Goal: Task Accomplishment & Management: Use online tool/utility

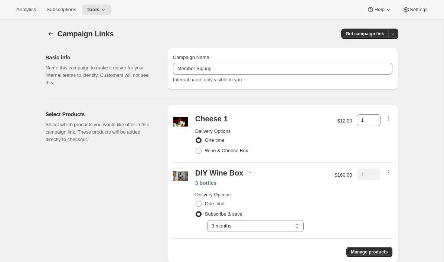
select select "gid://shopify/SellingPlan/7445479460"
click at [59, 9] on span "Subscriptions" at bounding box center [61, 10] width 30 height 6
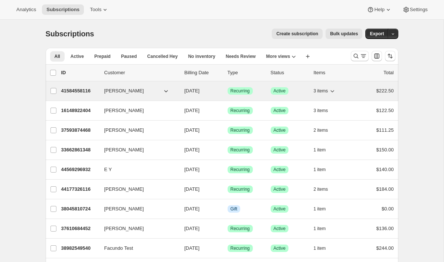
click at [84, 92] on p "41584558116" at bounding box center [79, 90] width 37 height 7
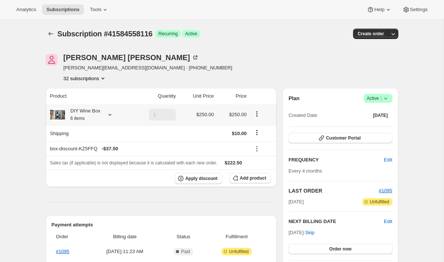
click at [110, 116] on icon at bounding box center [109, 115] width 3 height 2
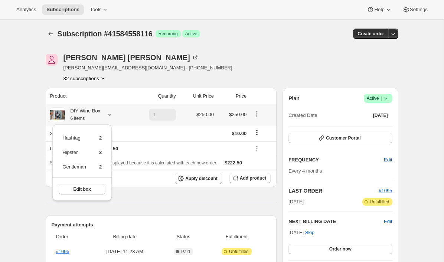
click at [110, 114] on icon at bounding box center [109, 114] width 7 height 7
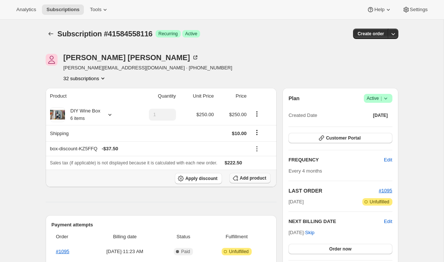
click at [252, 178] on span "Add product" at bounding box center [253, 178] width 26 height 6
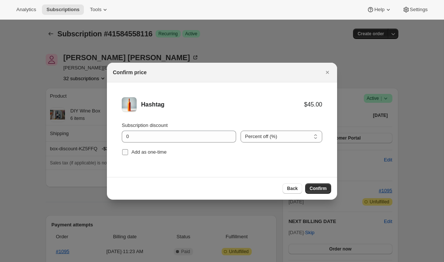
click at [158, 150] on span "Add as one-time" at bounding box center [149, 152] width 35 height 6
click at [128, 150] on input "Add as one-time" at bounding box center [125, 152] width 6 height 6
click at [158, 149] on span "Add as one-time" at bounding box center [149, 152] width 35 height 7
click at [128, 149] on input "Add as one-time" at bounding box center [125, 152] width 6 height 6
checkbox input "false"
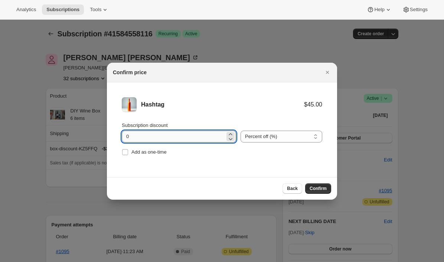
click at [126, 135] on input "0" at bounding box center [173, 137] width 103 height 12
type input "10"
click at [322, 191] on span "Confirm" at bounding box center [318, 189] width 17 height 6
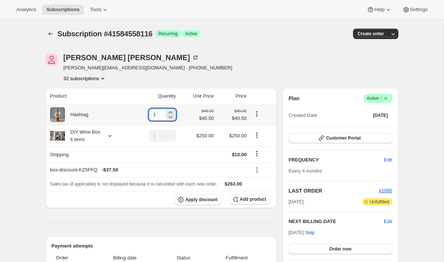
click at [152, 116] on input "1" at bounding box center [157, 115] width 16 height 12
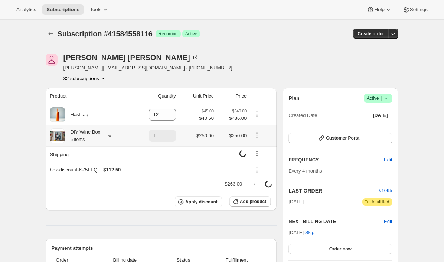
click at [109, 137] on icon at bounding box center [109, 135] width 7 height 7
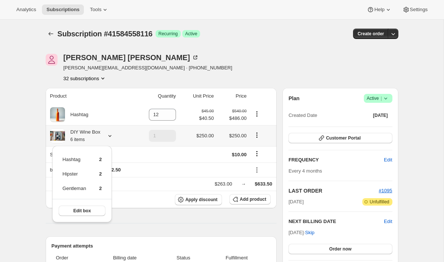
click at [48, 139] on th "DIY Wine Box 6 items" at bounding box center [88, 135] width 85 height 21
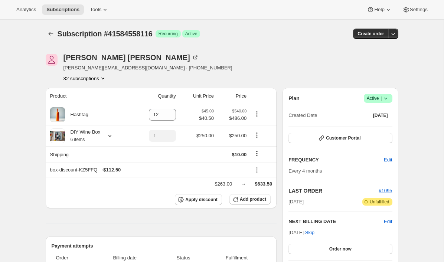
click at [340, 138] on span "Customer Portal" at bounding box center [343, 138] width 35 height 6
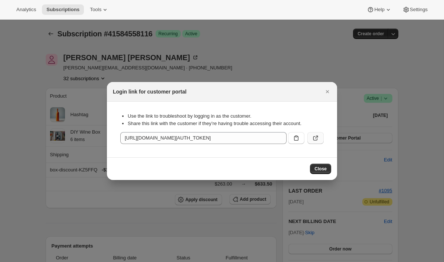
click at [311, 138] on button ":r1bm:" at bounding box center [316, 138] width 16 height 12
click at [329, 94] on icon "Close" at bounding box center [327, 91] width 7 height 7
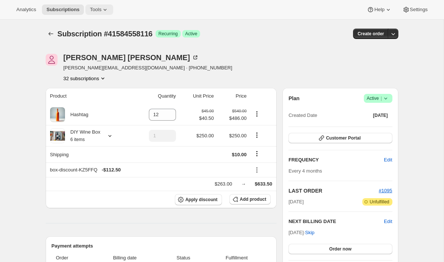
click at [93, 11] on span "Tools" at bounding box center [96, 10] width 12 height 6
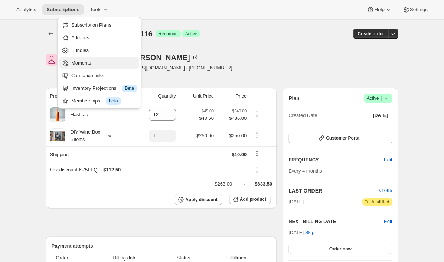
click at [91, 61] on span "Moments" at bounding box center [81, 63] width 20 height 6
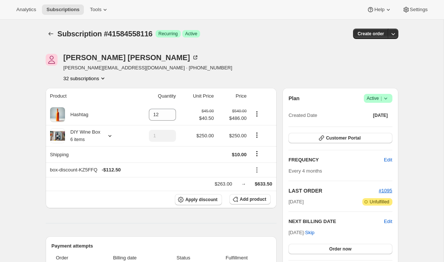
type input "1"
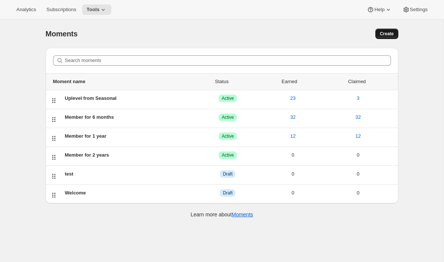
click at [391, 34] on span "Create" at bounding box center [387, 34] width 14 height 6
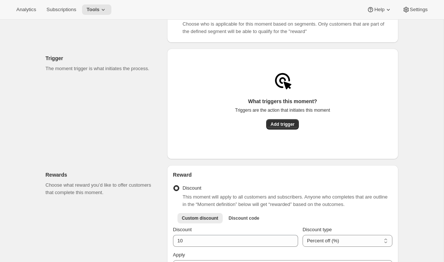
scroll to position [128, 0]
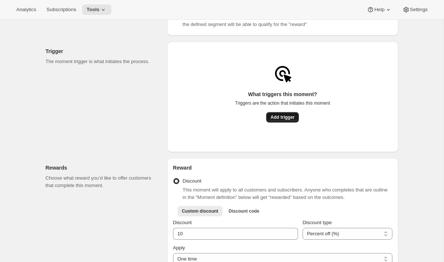
click at [276, 120] on span "Add trigger" at bounding box center [283, 117] width 24 height 6
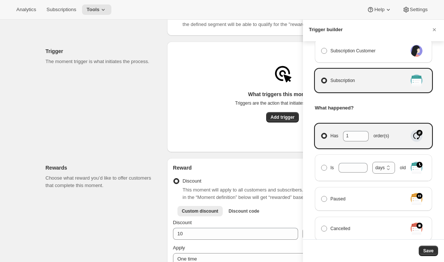
scroll to position [54, 0]
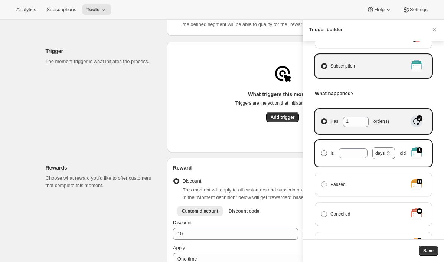
click at [325, 156] on span "Manage moment triggers" at bounding box center [324, 153] width 6 height 6
click at [322, 151] on input "Is days weeks months years days old" at bounding box center [321, 150] width 0 height 0
radio input "true"
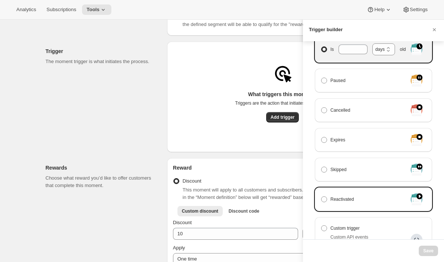
scroll to position [158, 0]
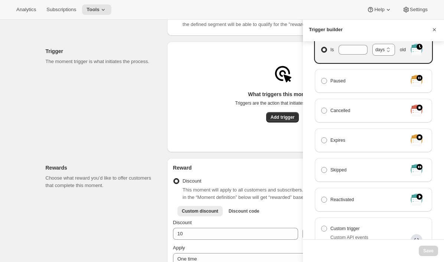
click at [435, 31] on icon "Cancel" at bounding box center [434, 29] width 7 height 7
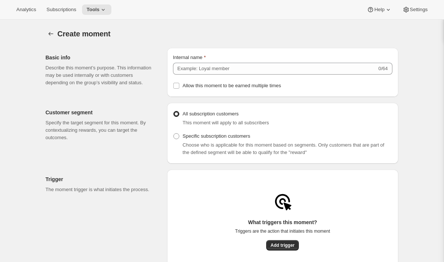
scroll to position [128, 0]
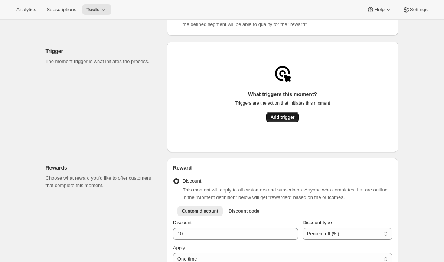
click at [279, 119] on span "Add trigger" at bounding box center [283, 117] width 24 height 6
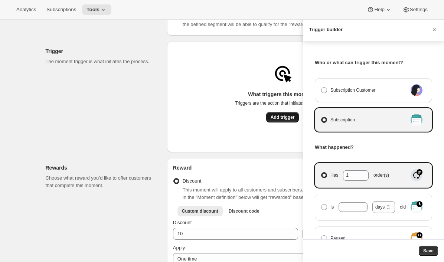
scroll to position [0, 0]
click at [428, 252] on span "Save" at bounding box center [428, 251] width 10 height 6
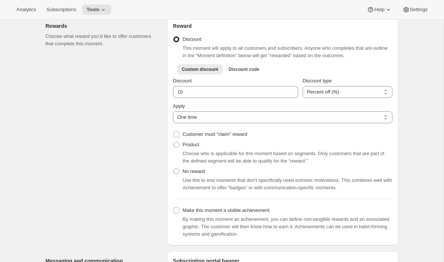
scroll to position [236, 0]
click at [215, 123] on select "One time Specify instances... Indefinetely" at bounding box center [283, 117] width 220 height 12
click at [173, 114] on select "One time Specify instances... Indefinetely" at bounding box center [283, 117] width 220 height 12
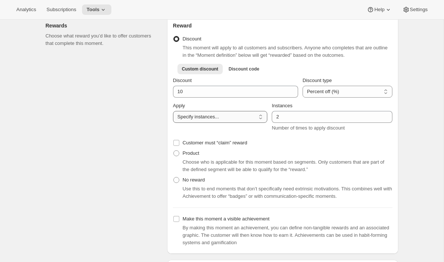
click at [247, 122] on select "One time Specify instances... Indefinetely" at bounding box center [220, 117] width 94 height 12
click at [173, 114] on select "One time Specify instances... Indefinetely" at bounding box center [220, 117] width 94 height 12
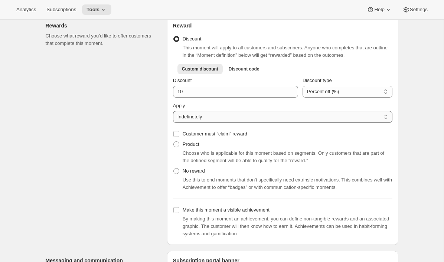
click at [232, 119] on select "One time Specify instances... Indefinetely" at bounding box center [283, 117] width 220 height 12
select select "ONE_TIME"
click at [173, 114] on select "One time Specify instances... Indefinetely" at bounding box center [283, 117] width 220 height 12
click at [195, 147] on span "Product" at bounding box center [191, 145] width 17 height 6
click at [174, 142] on input "Product" at bounding box center [173, 142] width 0 height 0
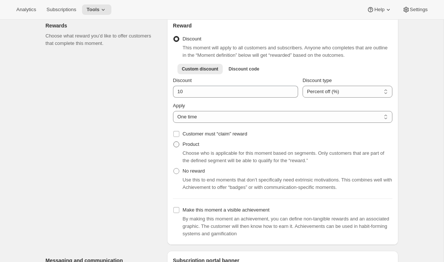
radio input "true"
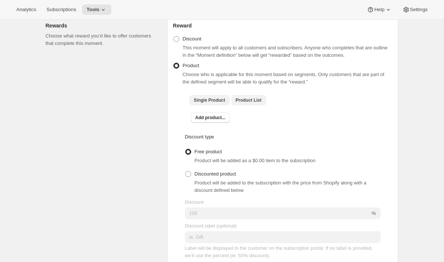
click at [250, 103] on span "Product List" at bounding box center [249, 100] width 26 height 6
checkbox input "true"
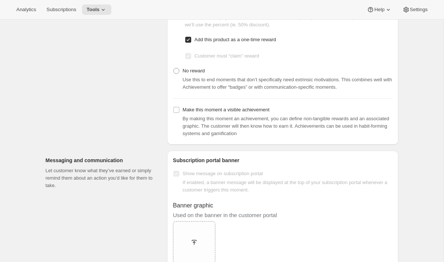
scroll to position [487, 0]
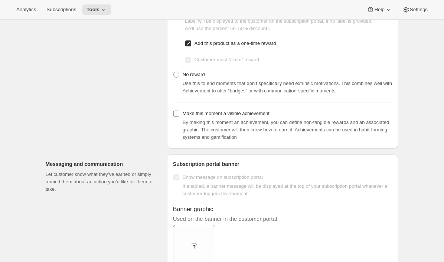
click at [216, 115] on span "Make this moment a visible achievement" at bounding box center [226, 114] width 87 height 6
click at [179, 115] on input "Make this moment a visible achievement" at bounding box center [176, 114] width 6 height 6
checkbox input "true"
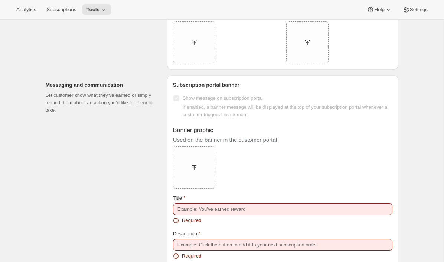
scroll to position [714, 0]
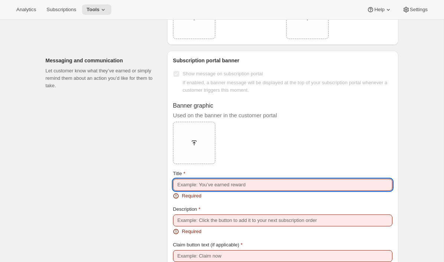
click at [201, 188] on input "Title" at bounding box center [283, 185] width 220 height 12
click at [127, 217] on div "Messaging and communication Let customer know what they’ve earned or simply rem…" at bounding box center [104, 215] width 116 height 329
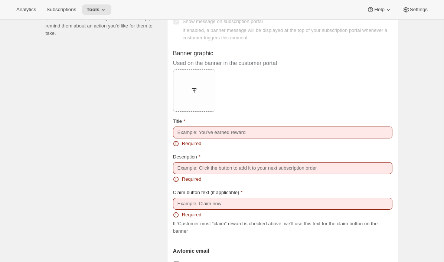
scroll to position [869, 0]
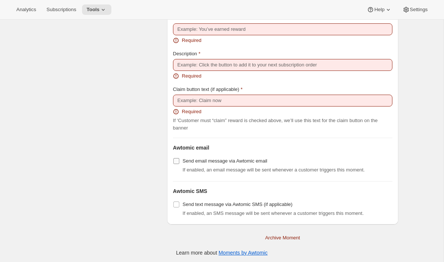
click at [237, 164] on span "Send email message via Awtomic email" at bounding box center [225, 161] width 85 height 6
click at [179, 164] on input "Send email message via Awtomic email" at bounding box center [176, 161] width 6 height 6
checkbox input "true"
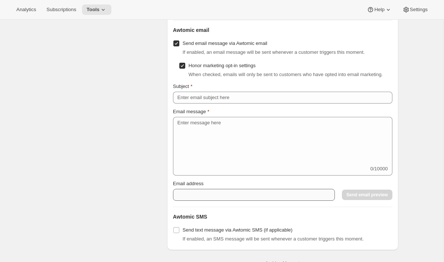
scroll to position [994, 0]
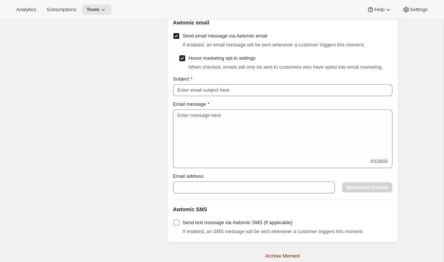
click at [218, 225] on span "Send text message via Awtomic SMS (if applicable)" at bounding box center [238, 223] width 110 height 6
click at [179, 226] on input "Send text message via Awtomic SMS (if applicable)" at bounding box center [176, 223] width 6 height 6
checkbox input "true"
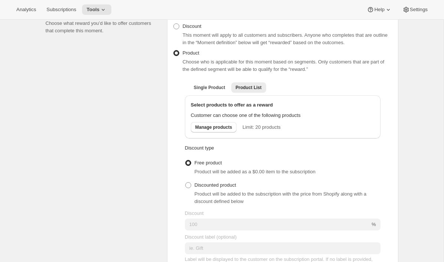
scroll to position [0, 0]
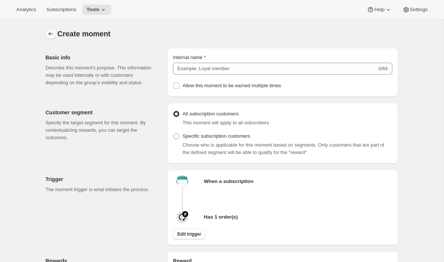
click at [50, 33] on icon "Create moment" at bounding box center [50, 33] width 7 height 7
radio input "true"
checkbox input "false"
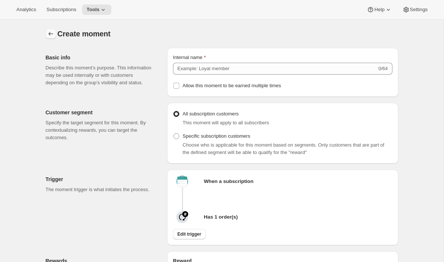
checkbox input "false"
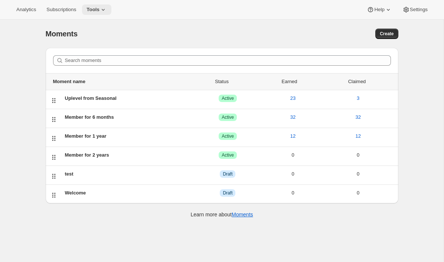
click at [106, 13] on button "Tools" at bounding box center [96, 9] width 29 height 10
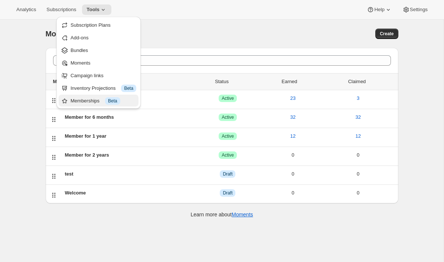
click at [80, 100] on div "Memberships Info Beta" at bounding box center [104, 100] width 66 height 7
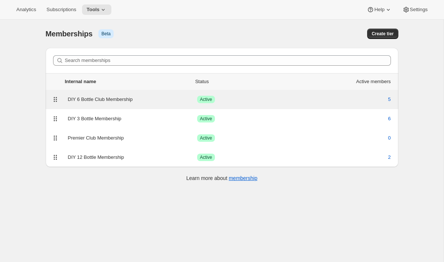
click at [155, 104] on div "DIY 6 Bottle Club Membership Success Active 5" at bounding box center [222, 99] width 344 height 10
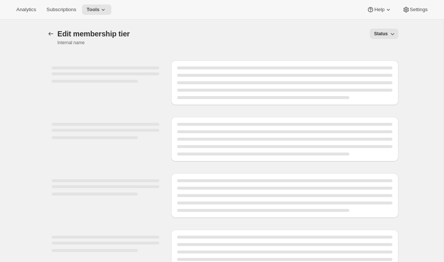
select select "variants"
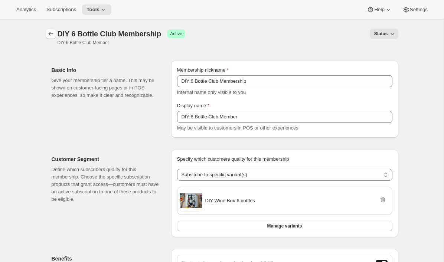
click at [49, 34] on icon "Memberships" at bounding box center [50, 34] width 5 height 4
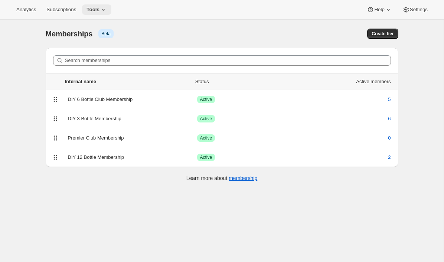
click at [100, 11] on span "Tools" at bounding box center [93, 10] width 13 height 6
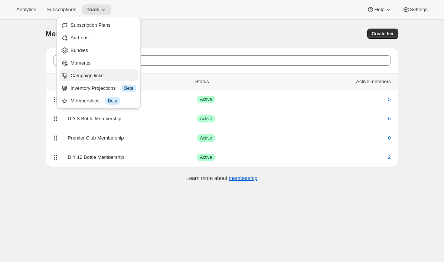
click at [85, 79] on span "Campaign links" at bounding box center [104, 75] width 66 height 7
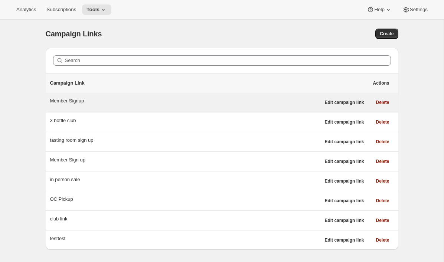
click at [72, 104] on div "Member Signup" at bounding box center [185, 100] width 270 height 7
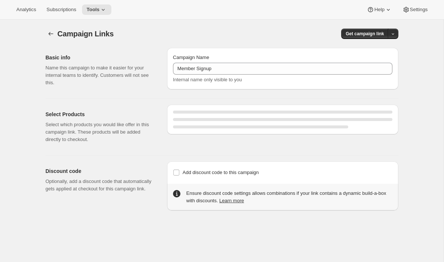
select select "gid://shopify/SellingPlan/7445479460"
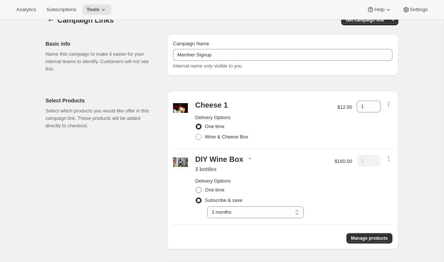
scroll to position [16, 0]
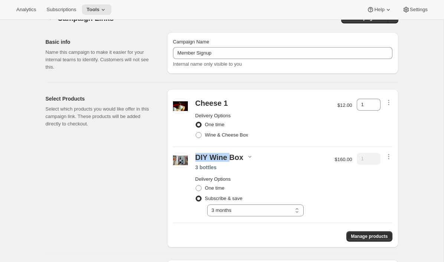
drag, startPoint x: 196, startPoint y: 158, endPoint x: 228, endPoint y: 159, distance: 32.3
click at [228, 159] on div "DIY Wine Box" at bounding box center [219, 157] width 48 height 9
click at [230, 159] on div "DIY Wine Box" at bounding box center [219, 157] width 48 height 9
click at [247, 158] on icon "button" at bounding box center [249, 156] width 7 height 7
drag, startPoint x: 238, startPoint y: 172, endPoint x: 263, endPoint y: 189, distance: 30.4
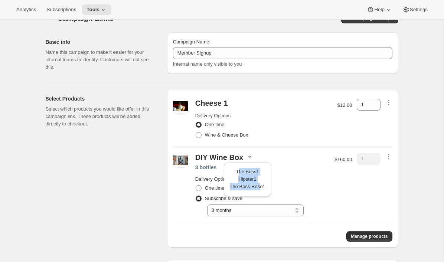
click at [263, 190] on div "The Boss 1 Hipster 1 The Boss Rosé 1" at bounding box center [248, 179] width 36 height 22
click at [263, 189] on div "1" at bounding box center [264, 186] width 3 height 7
click at [268, 91] on div "Cheese 1 Delivery Options One time Wine & Cheese Box $12.00 1 DIY Wine Box 3 bo…" at bounding box center [282, 168] width 231 height 159
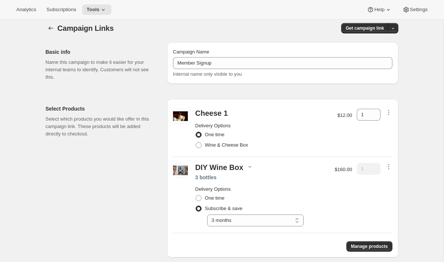
scroll to position [0, 0]
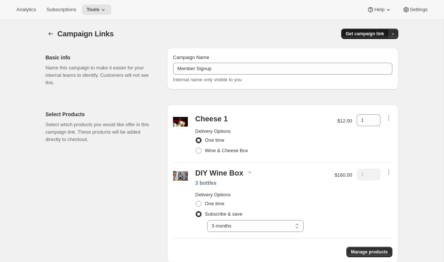
click at [358, 35] on span "Get campaign link" at bounding box center [365, 34] width 38 height 6
click at [382, 64] on span "QR Code" at bounding box center [383, 62] width 20 height 6
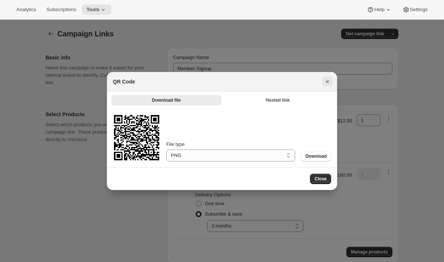
click at [324, 82] on icon "Close" at bounding box center [327, 81] width 7 height 7
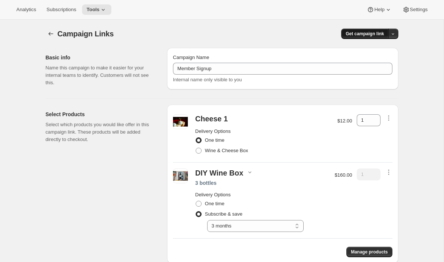
click at [372, 33] on span "Get campaign link" at bounding box center [365, 34] width 38 height 6
click at [381, 51] on span "Copy Link" at bounding box center [384, 49] width 22 height 6
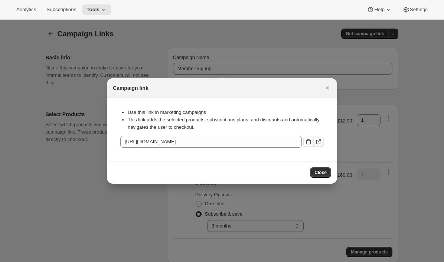
click at [319, 140] on icon ":r1hp:" at bounding box center [318, 141] width 7 height 7
click at [326, 91] on icon "Close" at bounding box center [327, 87] width 7 height 7
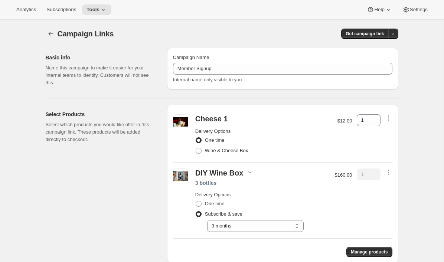
click at [70, 15] on div "Analytics Subscriptions Tools Help Settings" at bounding box center [222, 10] width 444 height 20
click at [70, 13] on button "Subscriptions" at bounding box center [61, 9] width 39 height 10
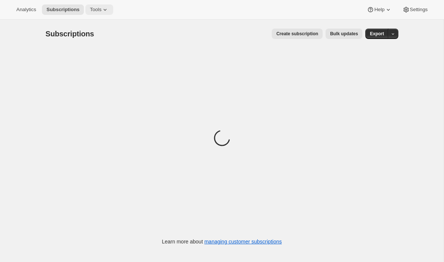
click at [104, 11] on icon at bounding box center [104, 9] width 7 height 7
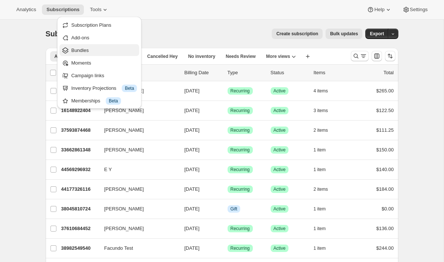
click at [83, 50] on span "Bundles" at bounding box center [79, 51] width 17 height 6
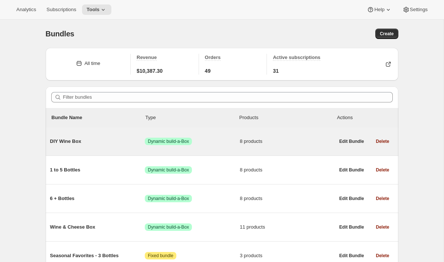
click at [71, 141] on span "DIY Wine Box" at bounding box center [97, 141] width 95 height 7
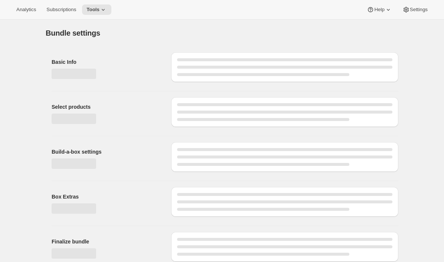
type input "DIY Wine Box"
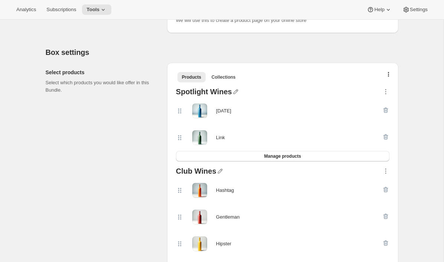
scroll to position [146, 0]
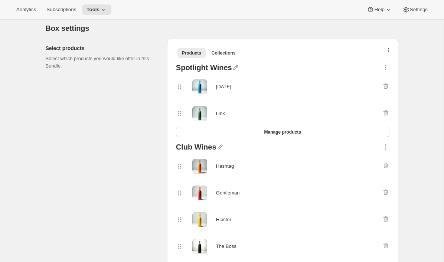
click at [389, 50] on icon "button" at bounding box center [388, 51] width 1 height 6
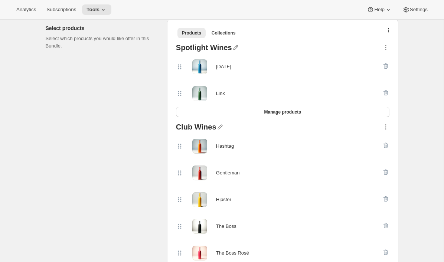
scroll to position [143, 0]
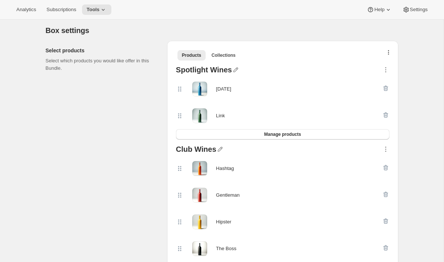
click at [390, 54] on button "button" at bounding box center [388, 54] width 7 height 7
click at [380, 71] on span "Bulk Autoswap for existing subscribers" at bounding box center [386, 68] width 82 height 7
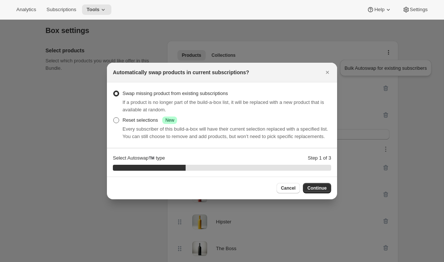
click at [148, 117] on div "Reset selections Success New" at bounding box center [150, 120] width 55 height 7
click at [114, 117] on input "Reset selections Success New" at bounding box center [113, 117] width 0 height 0
radio input "true"
click at [312, 186] on button "Continue" at bounding box center [317, 188] width 28 height 10
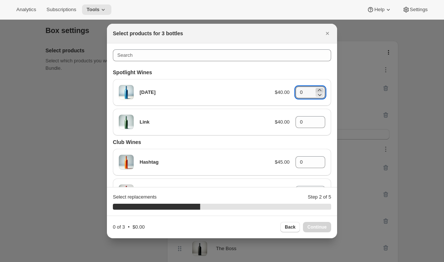
click at [322, 89] on icon ":r1ti:" at bounding box center [319, 90] width 7 height 7
click at [321, 94] on icon ":r1ti:" at bounding box center [320, 95] width 4 height 2
type input "1"
click at [321, 118] on icon ":r1ti:" at bounding box center [319, 119] width 7 height 7
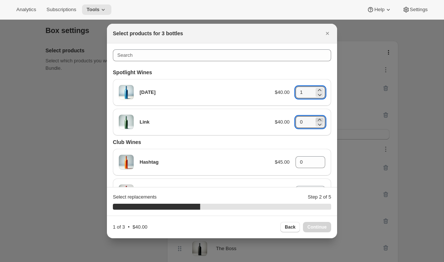
type input "1"
click at [320, 160] on icon ":r1ti:" at bounding box center [319, 160] width 3 height 2
type input "1"
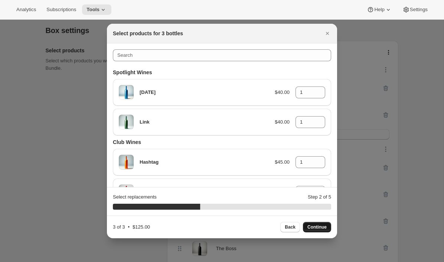
click at [317, 224] on span "Continue" at bounding box center [317, 227] width 19 height 6
type input "0"
click at [322, 88] on icon ":r1ti:" at bounding box center [319, 90] width 7 height 7
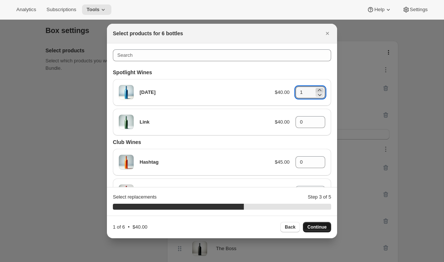
click at [322, 88] on icon ":r1ti:" at bounding box center [319, 90] width 7 height 7
type input "2"
click at [321, 118] on icon ":r1ti:" at bounding box center [319, 119] width 7 height 7
type input "2"
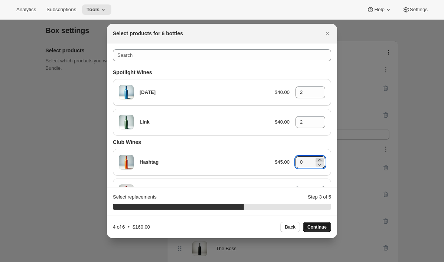
click at [319, 158] on icon ":r1ti:" at bounding box center [319, 159] width 7 height 7
type input "2"
click at [324, 33] on icon "Close" at bounding box center [327, 33] width 7 height 7
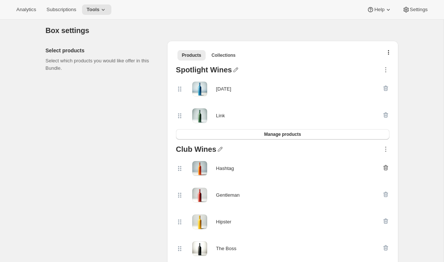
click at [384, 169] on icon "button" at bounding box center [385, 167] width 7 height 7
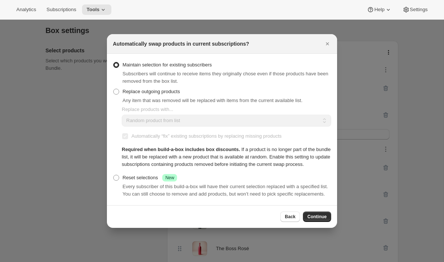
scroll to position [0, 0]
click at [162, 89] on span "Replace outgoing products" at bounding box center [152, 92] width 58 height 6
click at [114, 89] on input "Replace outgoing products" at bounding box center [113, 89] width 0 height 0
radio input "true"
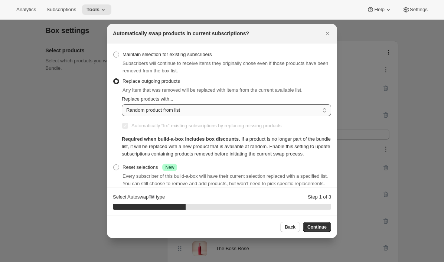
click at [165, 111] on select "Random product from list Matching product type Select specific replacements" at bounding box center [227, 110] width 210 height 12
select select "selection"
click at [122, 104] on select "Random product from list Matching product type Select specific replacements" at bounding box center [227, 110] width 210 height 12
click at [318, 230] on span "Continue" at bounding box center [317, 227] width 19 height 6
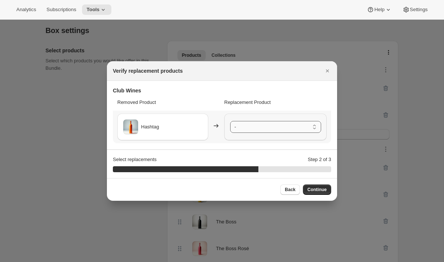
click at [269, 127] on select "- Gentleman - Default Title Hipster - Default Title The Boss - Default Title Th…" at bounding box center [275, 127] width 91 height 12
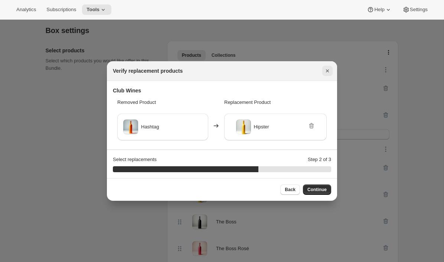
click at [328, 69] on icon "Close" at bounding box center [327, 70] width 7 height 7
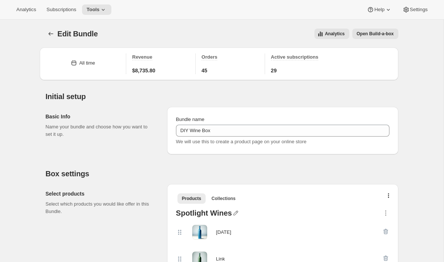
click at [416, 17] on div "Analytics Subscriptions Tools Help Settings" at bounding box center [222, 10] width 444 height 20
click at [416, 10] on span "Settings" at bounding box center [419, 10] width 18 height 6
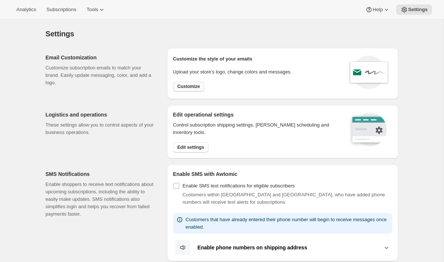
click at [185, 86] on span "Customize" at bounding box center [189, 87] width 23 height 6
select select "subscriptionMessage"
select select "5"
select select "15"
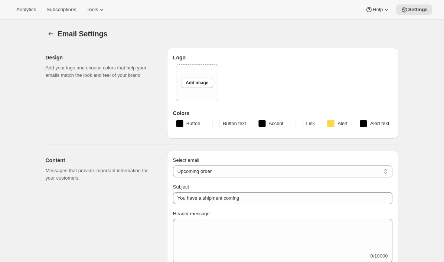
select select "14"
type input "Awtomic Drinks"
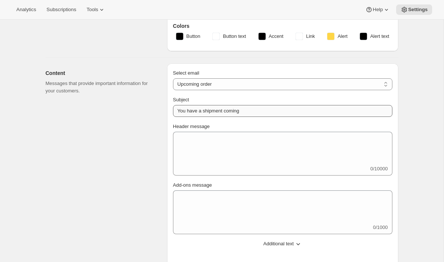
scroll to position [112, 0]
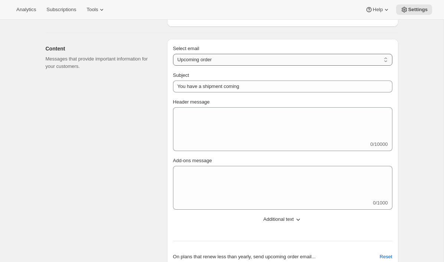
click at [244, 64] on select "New subscription Upcoming order Failed payment Delayed subscription (inventory …" at bounding box center [283, 60] width 220 height 12
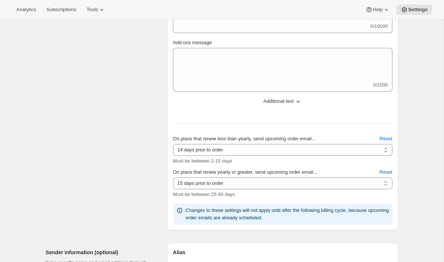
scroll to position [0, 0]
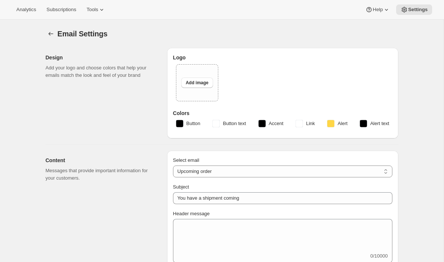
click at [40, 98] on div "Design Add your logo and choose colors that help your emails match the look and…" at bounding box center [219, 90] width 359 height 97
click at [49, 33] on icon "Settings" at bounding box center [50, 34] width 5 height 4
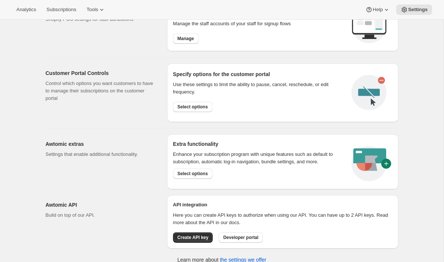
scroll to position [347, 0]
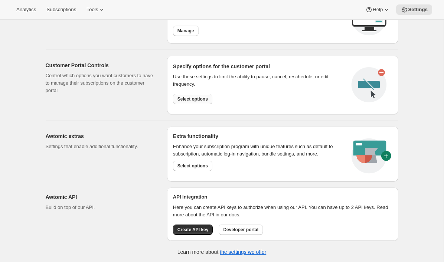
click at [189, 97] on span "Select options" at bounding box center [193, 99] width 30 height 6
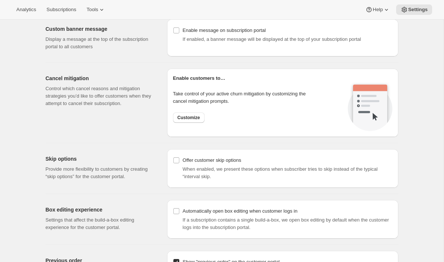
scroll to position [513, 0]
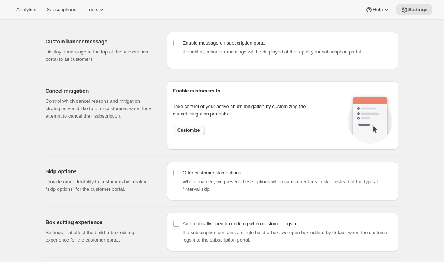
click at [198, 128] on span "Customize" at bounding box center [189, 130] width 23 height 6
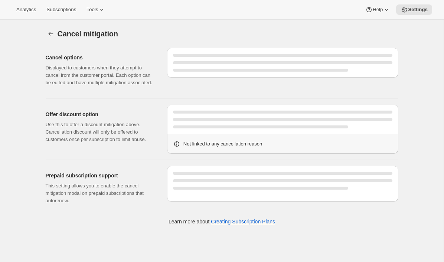
select select "SPECIFIC_INSTANCES"
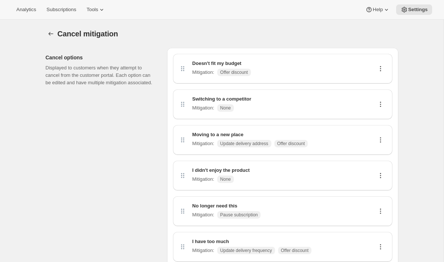
click at [385, 139] on button at bounding box center [381, 140] width 12 height 8
click at [379, 152] on span "Edit" at bounding box center [377, 155] width 8 height 6
select select "updateAddress"
select select "showDiscount"
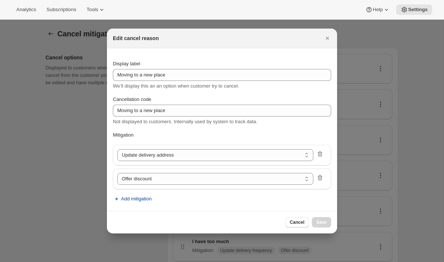
click at [151, 200] on span "Add mitigation" at bounding box center [136, 198] width 30 height 7
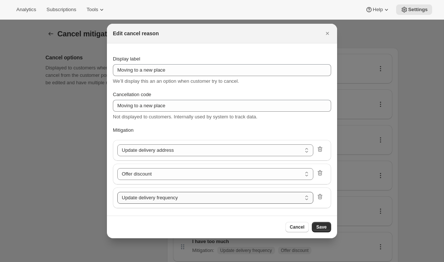
click at [162, 200] on select "Update delivery frequency Pause subscription Skip next order Reschedule next or…" at bounding box center [215, 198] width 196 height 12
select select "skip"
click at [321, 196] on icon ":r23t:" at bounding box center [319, 196] width 7 height 7
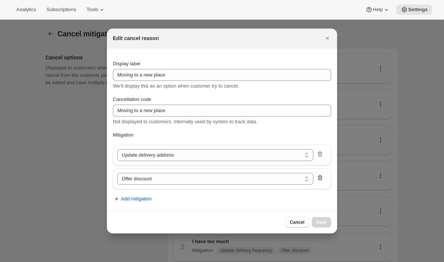
click at [322, 178] on icon ":r23t:" at bounding box center [320, 178] width 5 height 6
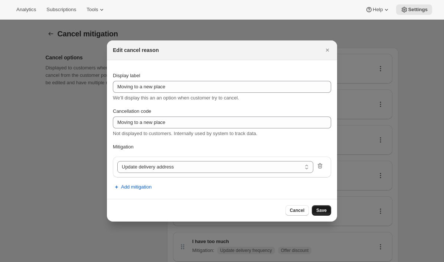
click at [325, 211] on span "Save" at bounding box center [321, 211] width 10 height 6
select select "frequency"
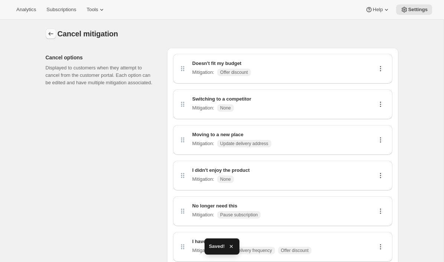
click at [48, 32] on icon "Customer Portal Controls" at bounding box center [50, 33] width 7 height 7
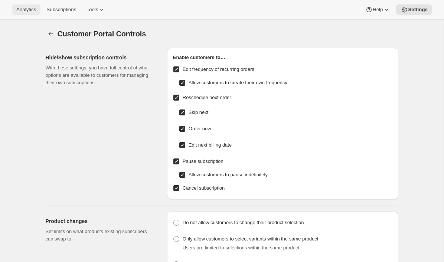
click at [24, 13] on button "Analytics" at bounding box center [26, 9] width 29 height 10
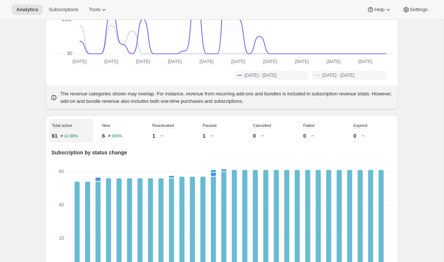
scroll to position [28, 0]
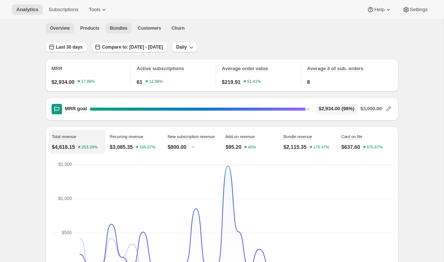
click at [113, 27] on span "Bundles" at bounding box center [118, 28] width 17 height 6
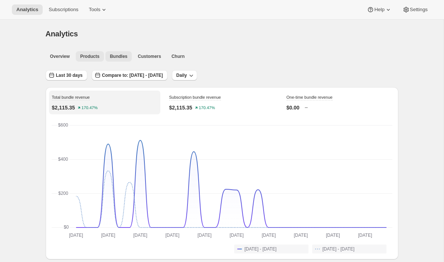
click at [89, 53] on button "Products" at bounding box center [90, 56] width 28 height 10
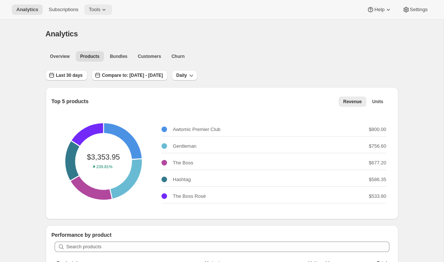
click at [105, 11] on icon at bounding box center [103, 9] width 7 height 7
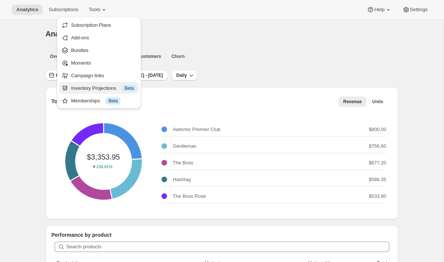
click at [88, 90] on div "Inventory Projections Info Beta" at bounding box center [104, 88] width 66 height 7
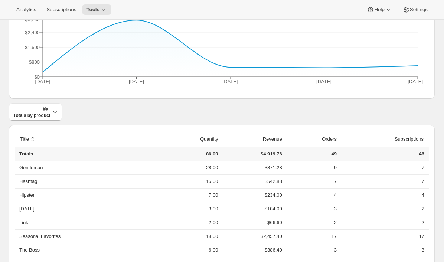
scroll to position [29, 0]
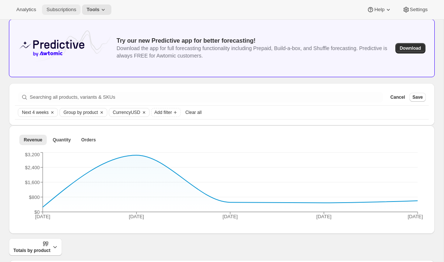
click at [59, 9] on span "Subscriptions" at bounding box center [61, 10] width 30 height 6
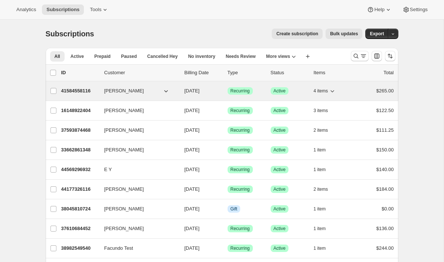
click at [76, 95] on div "41584558116 [PERSON_NAME] [DATE] Success Recurring Success Active 4 items $265.…" at bounding box center [227, 91] width 333 height 10
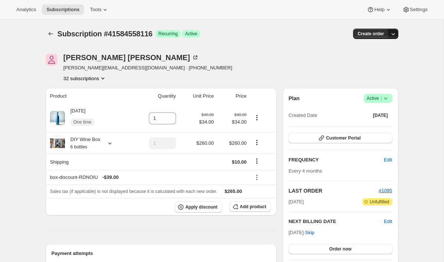
click at [396, 33] on icon "button" at bounding box center [393, 33] width 7 height 7
click at [342, 66] on button "Create custom one-time order" at bounding box center [357, 62] width 78 height 12
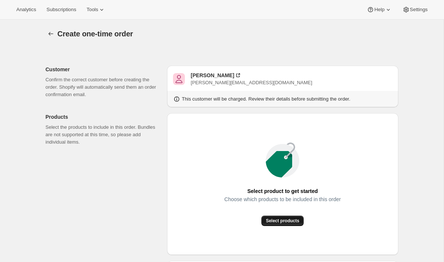
click at [277, 224] on span "Select products" at bounding box center [282, 221] width 33 height 6
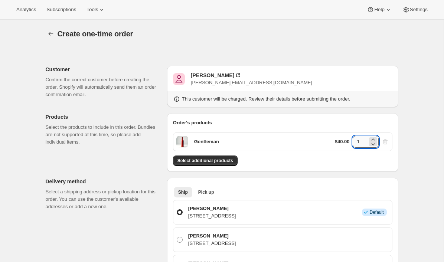
click at [361, 142] on input "1" at bounding box center [360, 142] width 15 height 12
type input "12"
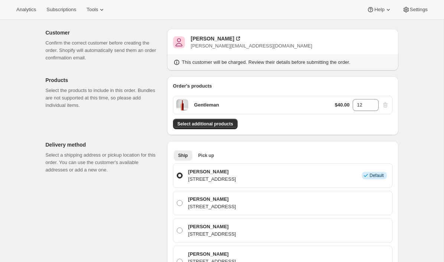
scroll to position [65, 0]
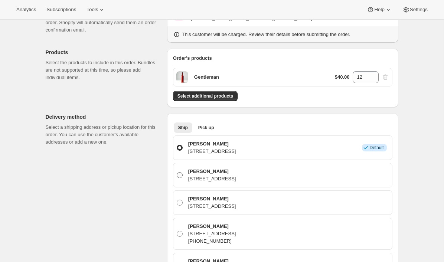
click at [223, 173] on p "[PERSON_NAME]" at bounding box center [212, 171] width 48 height 7
click at [177, 173] on input "[PERSON_NAME] [STREET_ADDRESS]" at bounding box center [177, 172] width 0 height 0
radio input "true"
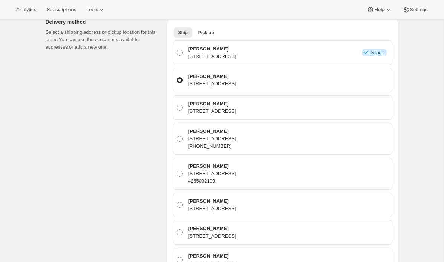
scroll to position [0, 0]
